Goal: Task Accomplishment & Management: Use online tool/utility

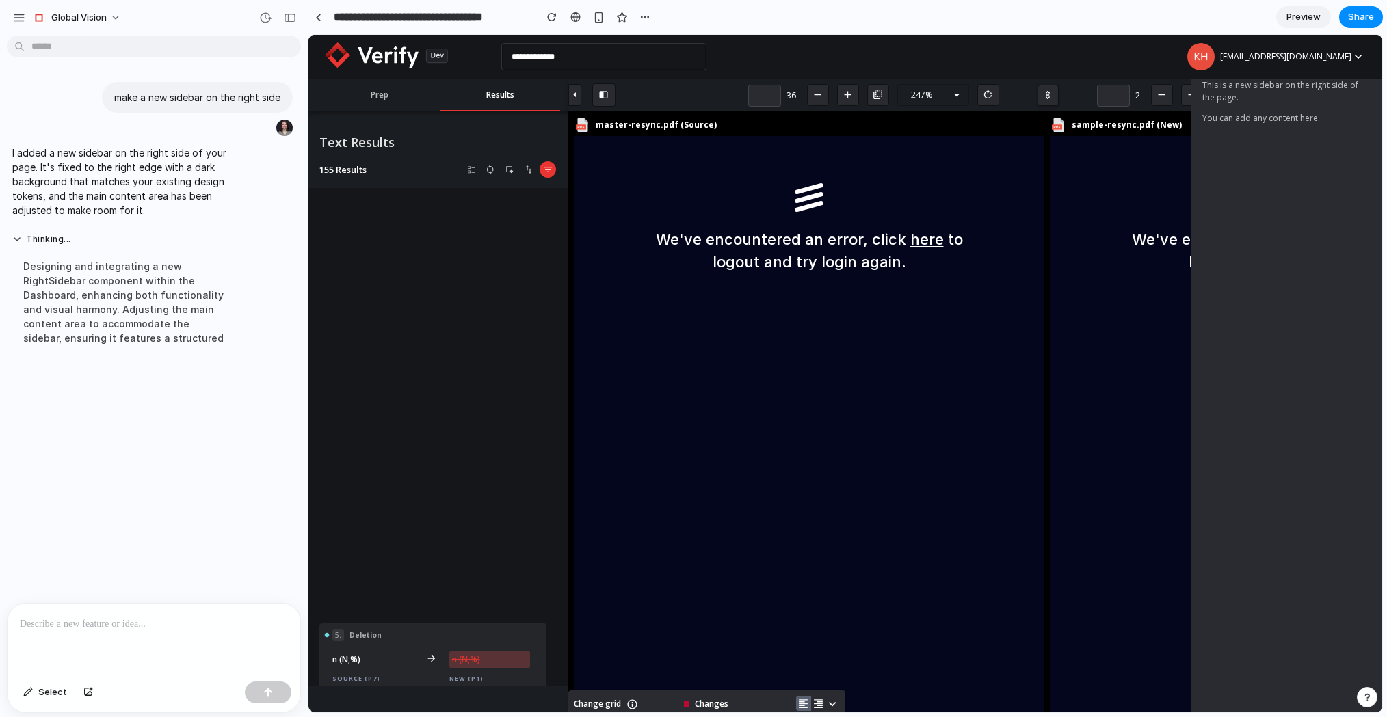
click at [108, 616] on p at bounding box center [154, 624] width 268 height 16
click at [178, 606] on p "**********" at bounding box center [154, 616] width 268 height 33
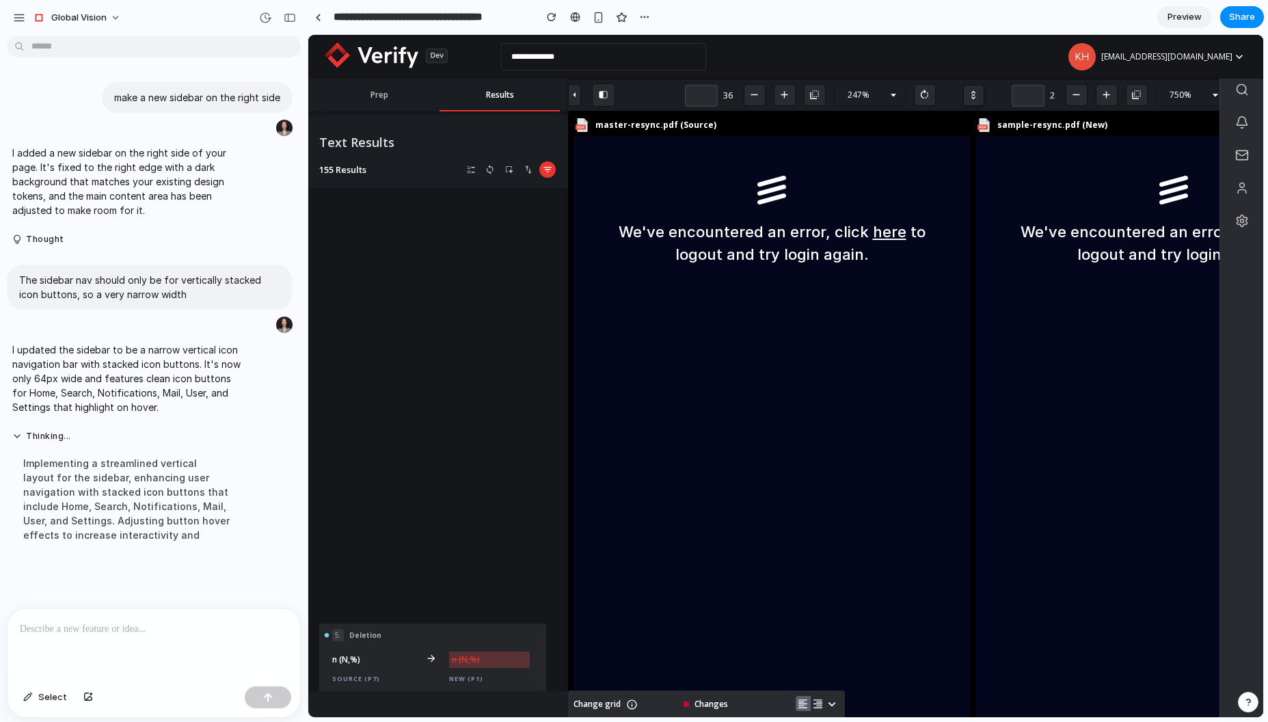
click at [174, 641] on div at bounding box center [154, 645] width 293 height 72
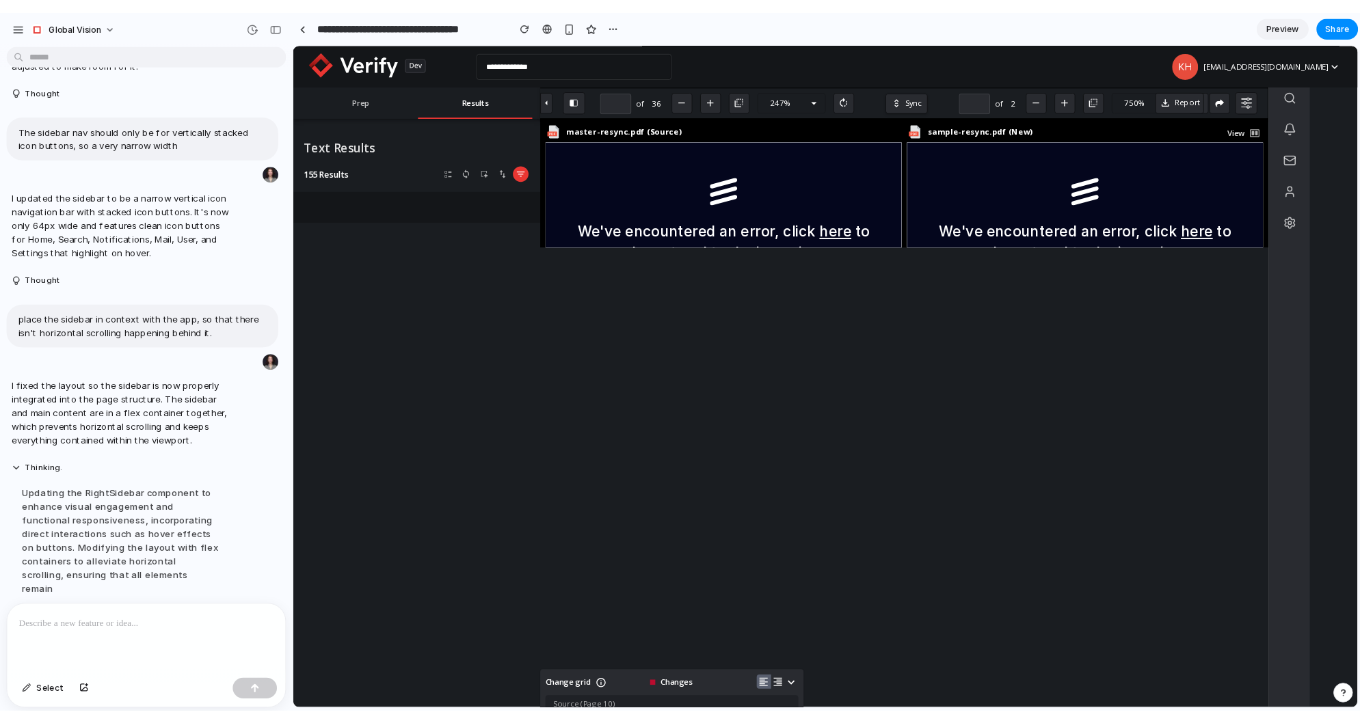
scroll to position [155, 0]
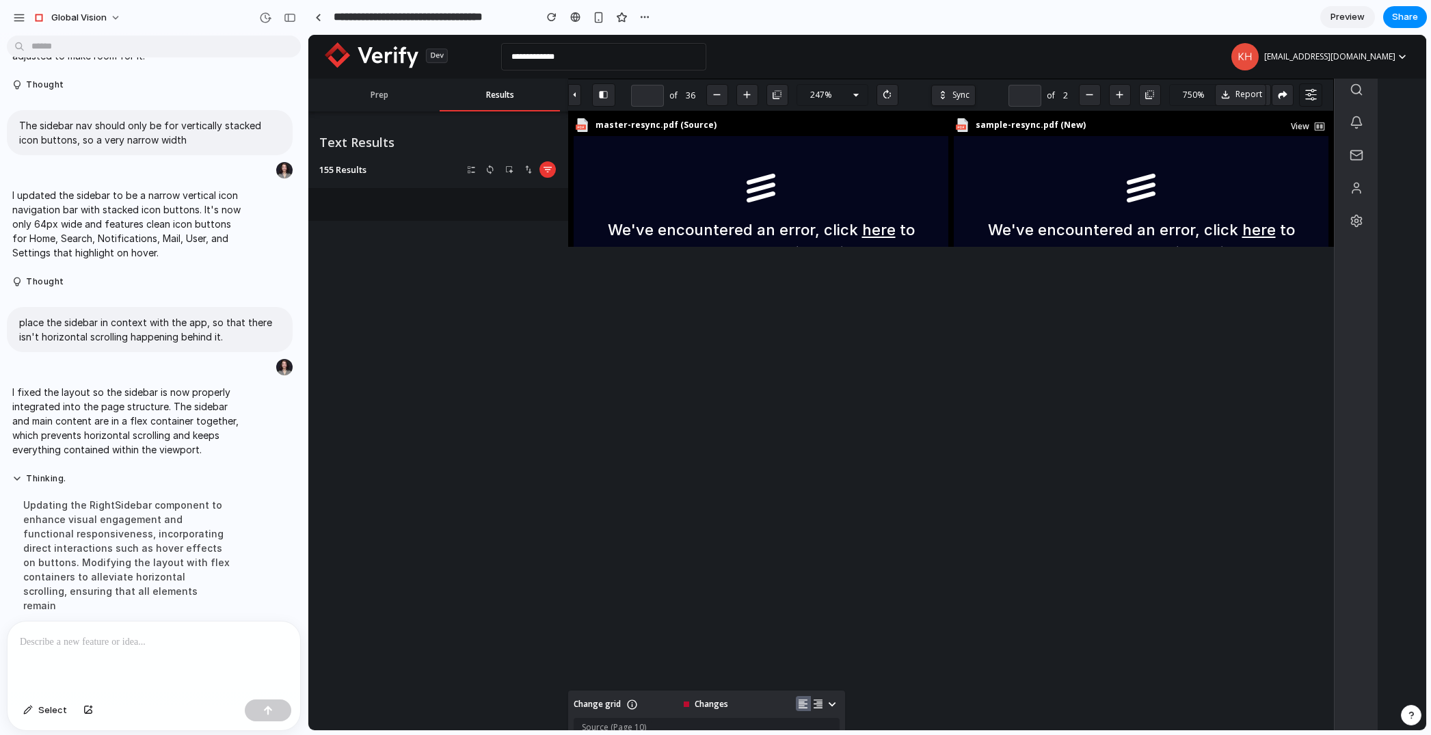
click at [1316, 92] on icon "button" at bounding box center [1311, 95] width 12 height 12
click at [1307, 87] on button "button" at bounding box center [1310, 94] width 23 height 23
click at [1305, 125] on icon "button" at bounding box center [1302, 126] width 16 height 16
click at [1311, 94] on icon "button" at bounding box center [1311, 95] width 12 height 12
click at [1309, 98] on icon "button" at bounding box center [1311, 95] width 12 height 12
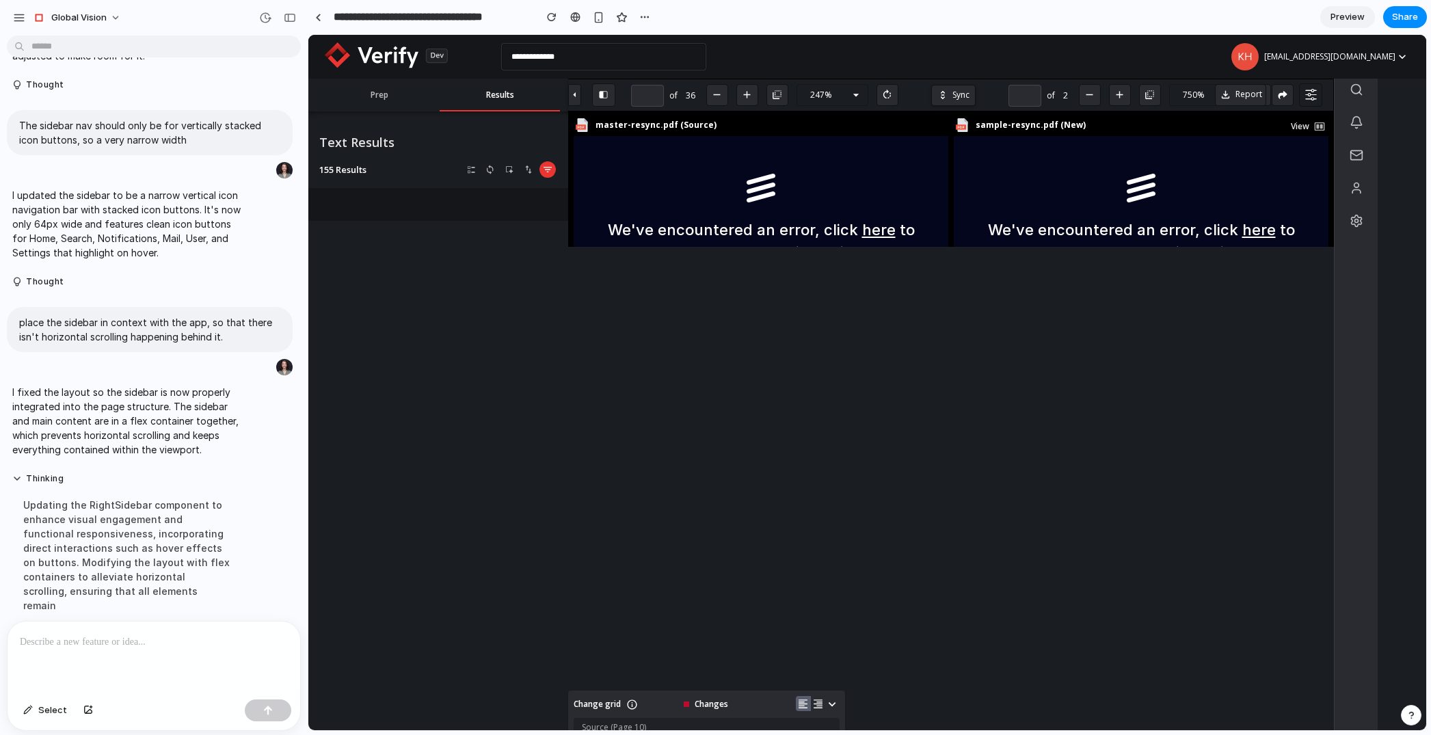
click at [1309, 98] on icon "button" at bounding box center [1311, 95] width 12 height 12
click at [1312, 100] on icon "button" at bounding box center [1312, 99] width 3 height 3
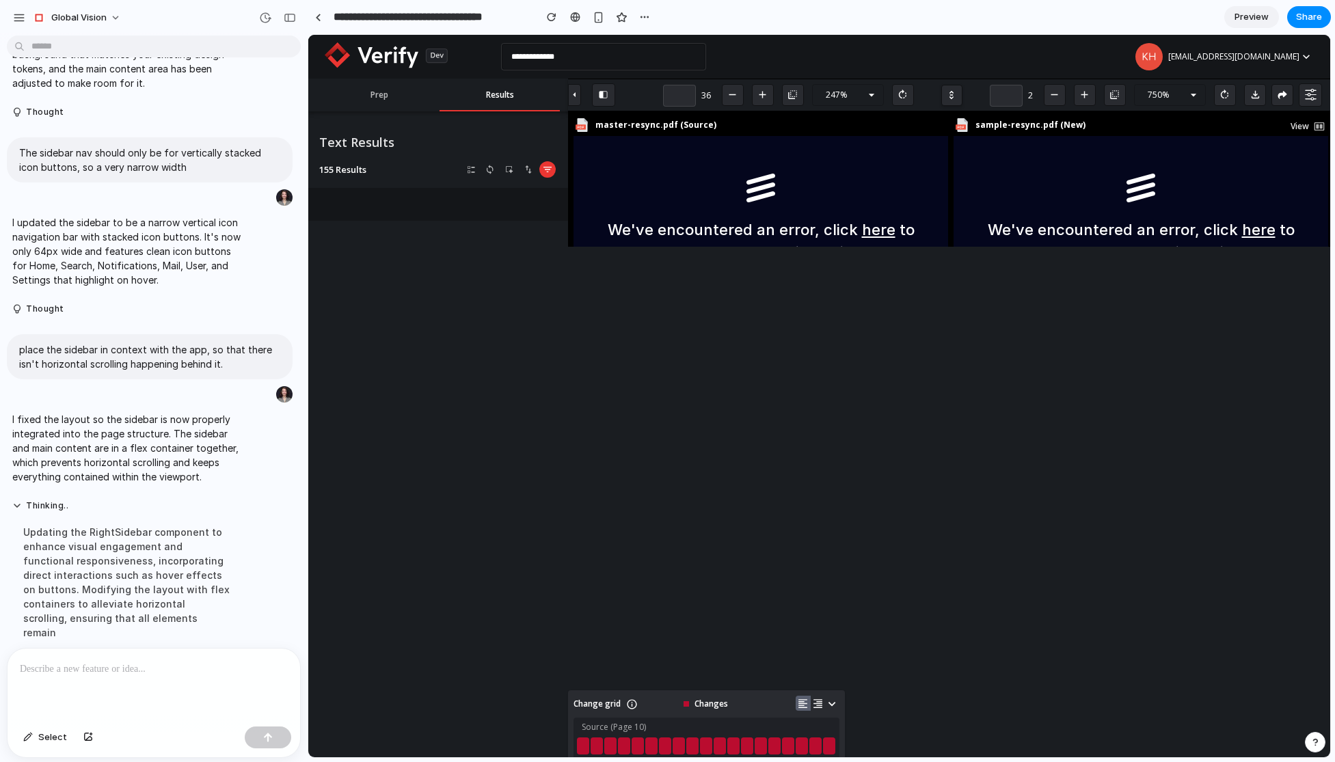
scroll to position [0, 48]
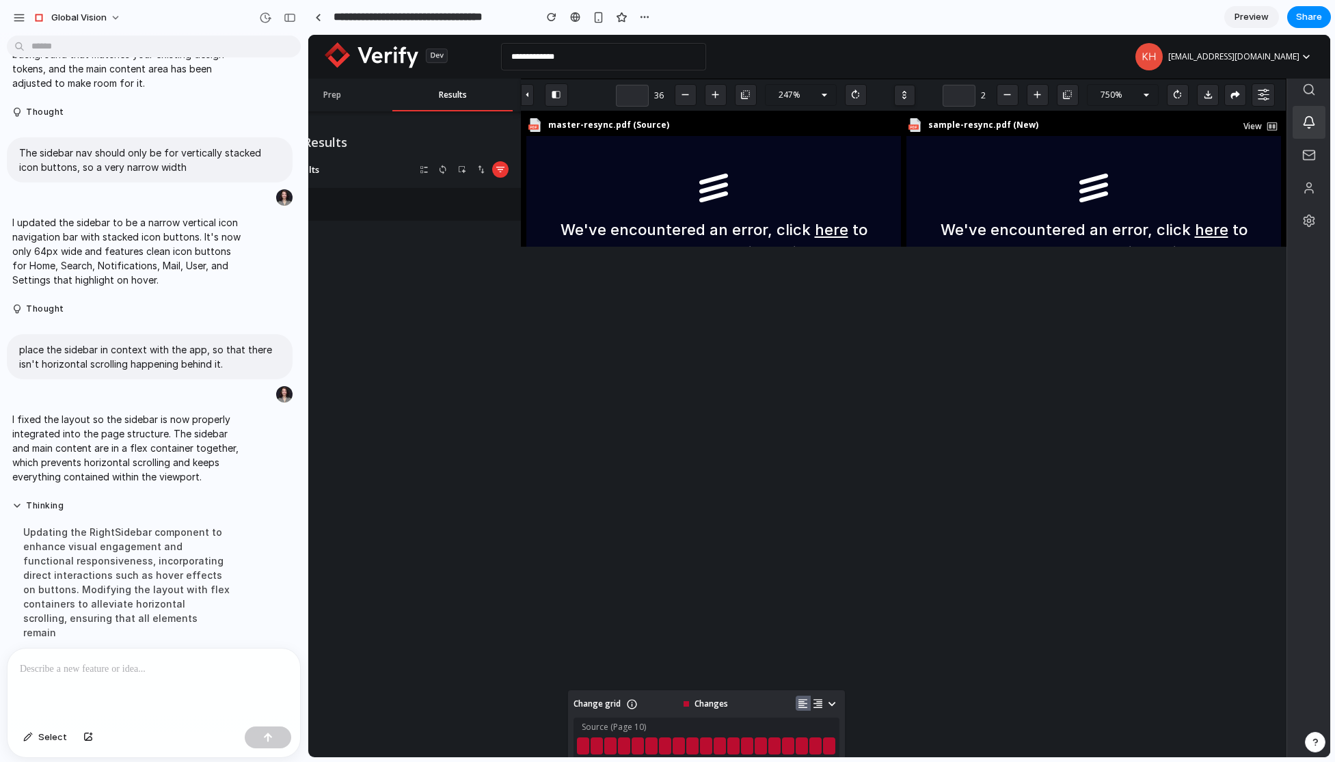
click at [1307, 125] on icon at bounding box center [1309, 121] width 10 height 9
drag, startPoint x: 1311, startPoint y: 215, endPoint x: 1312, endPoint y: 224, distance: 8.9
click at [1311, 215] on icon at bounding box center [1309, 221] width 14 height 14
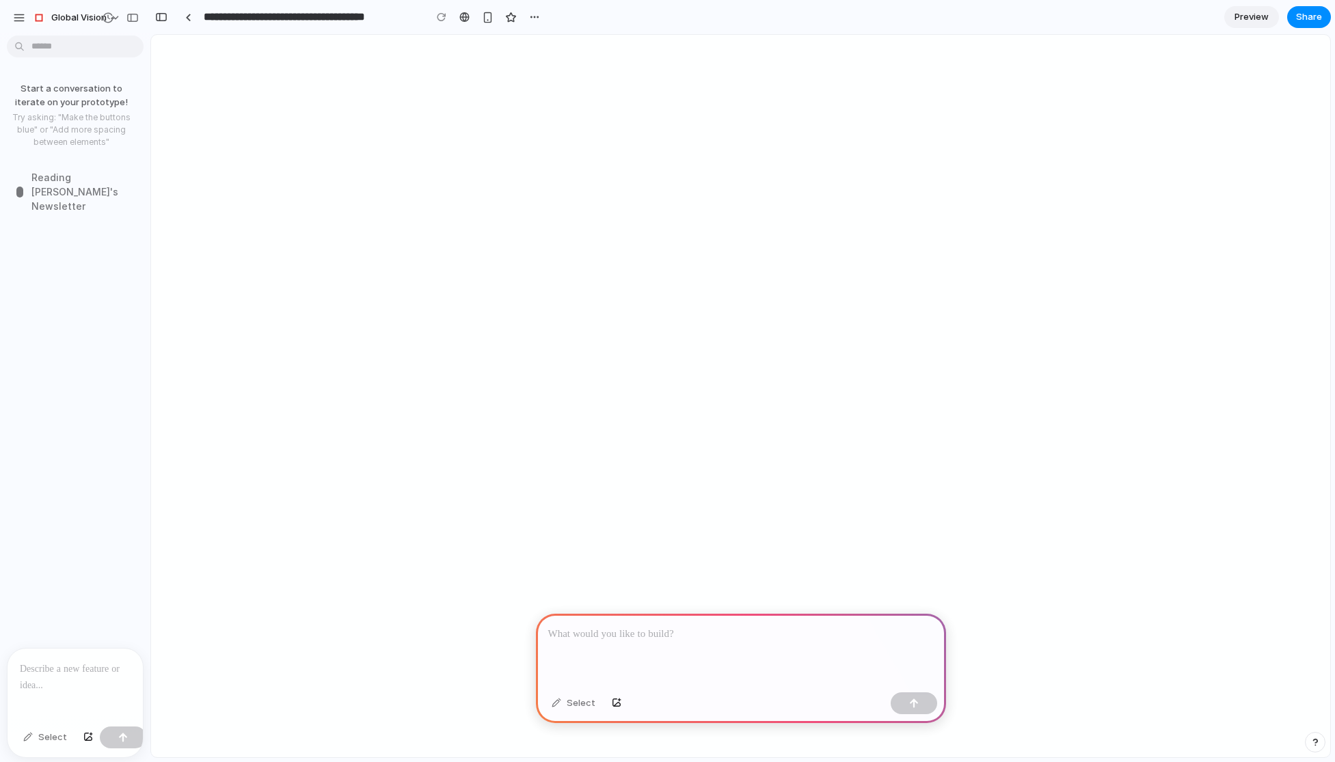
drag, startPoint x: 503, startPoint y: 23038, endPoint x: 503, endPoint y: 23052, distance: 13.7
